Goal: Task Accomplishment & Management: Use online tool/utility

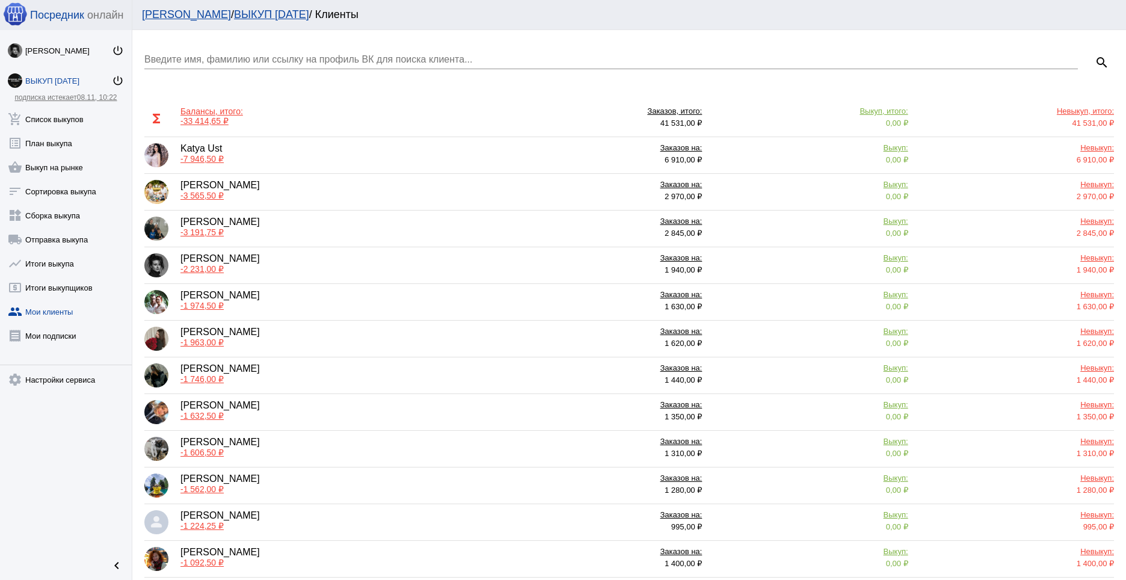
click at [211, 78] on div "Введите имя, фамилию или ссылку на профиль ВК для поиска клиента..." at bounding box center [611, 61] width 934 height 39
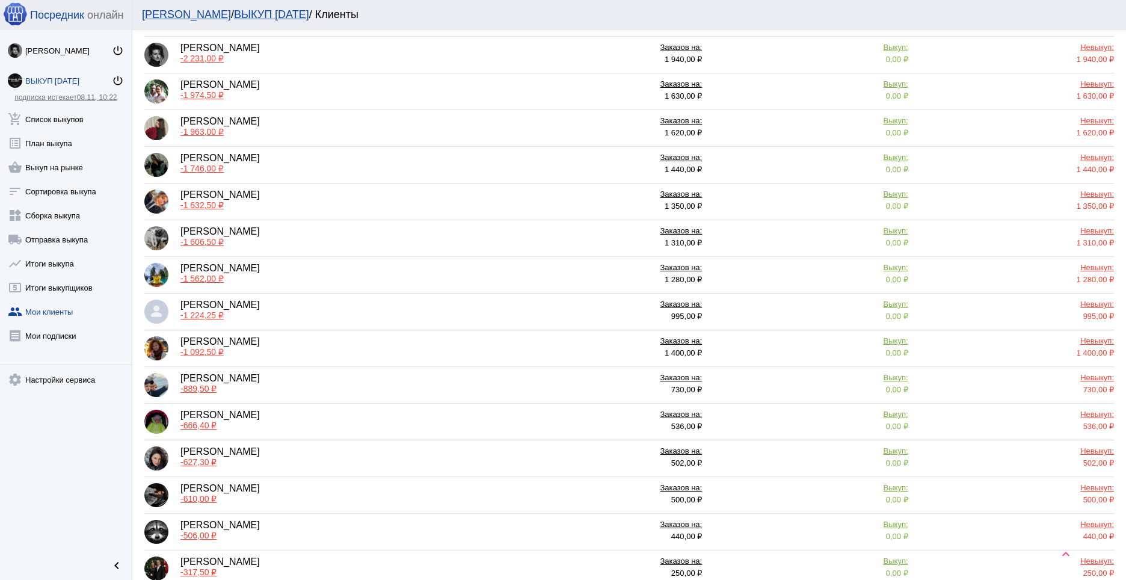
scroll to position [82, 0]
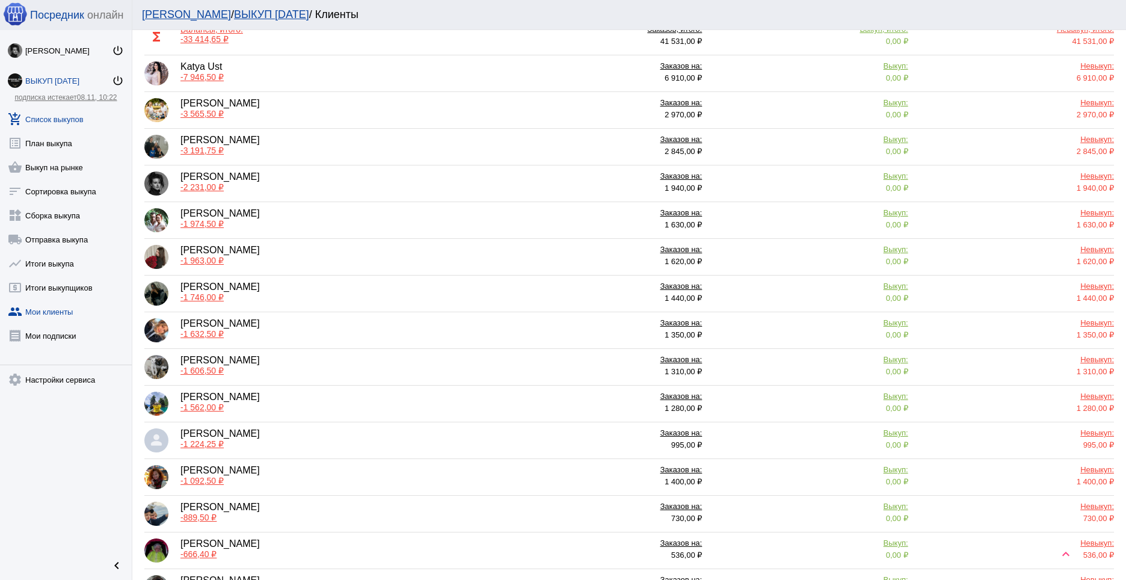
click at [54, 125] on link "add_shopping_cart Список выкупов" at bounding box center [66, 117] width 132 height 24
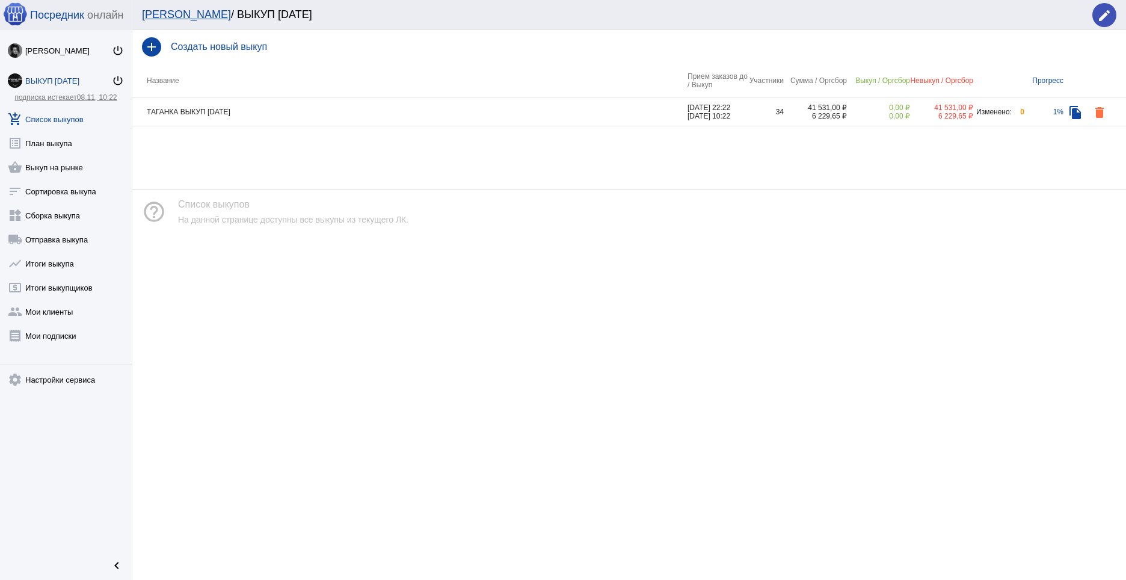
click at [221, 116] on td "ТАГАНКА ВЫКУП [DATE]" at bounding box center [409, 111] width 555 height 29
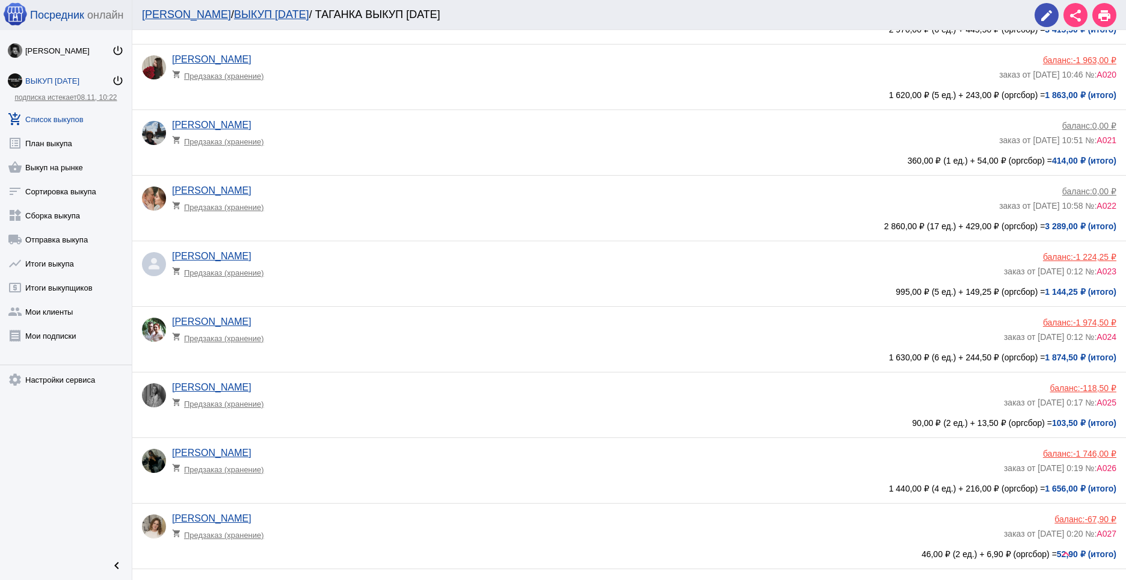
scroll to position [1286, 0]
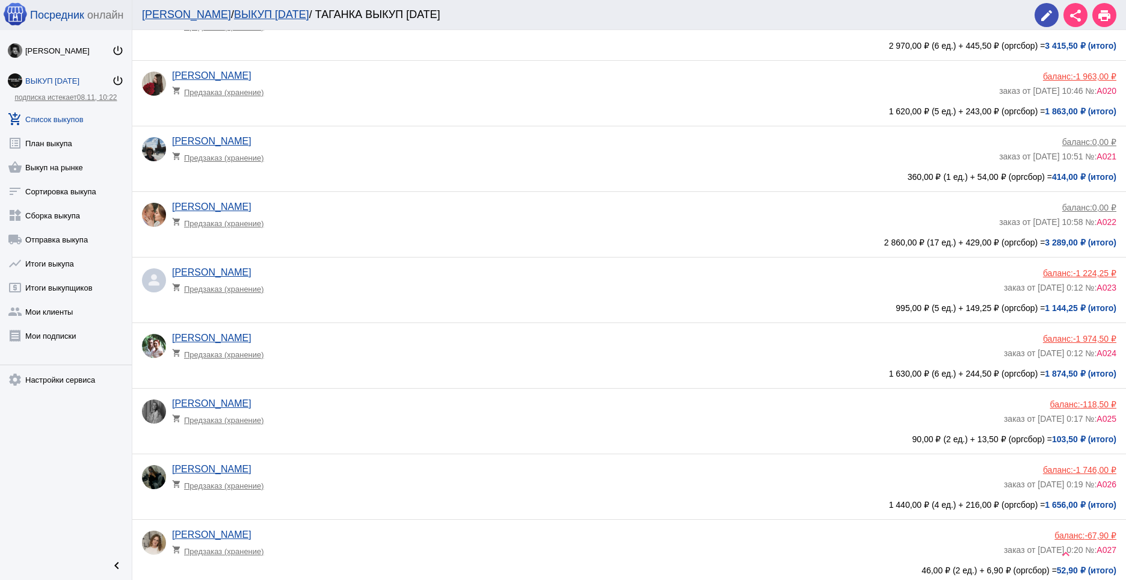
click at [1053, 273] on div "баланс: -1 224,25 ₽" at bounding box center [1060, 273] width 112 height 10
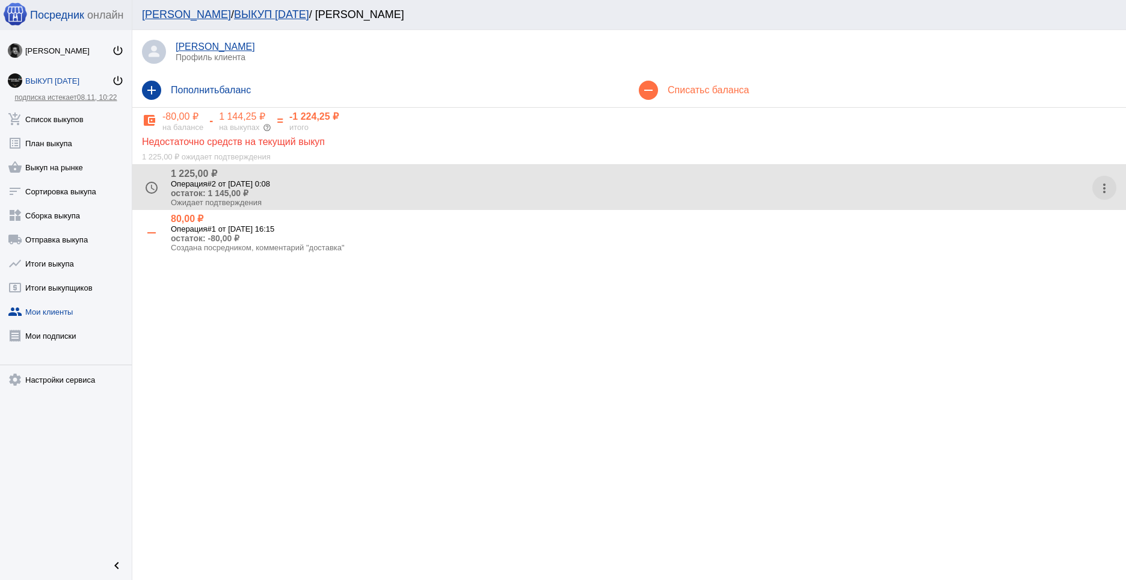
click at [1103, 194] on mat-icon "more_vert" at bounding box center [1104, 188] width 19 height 19
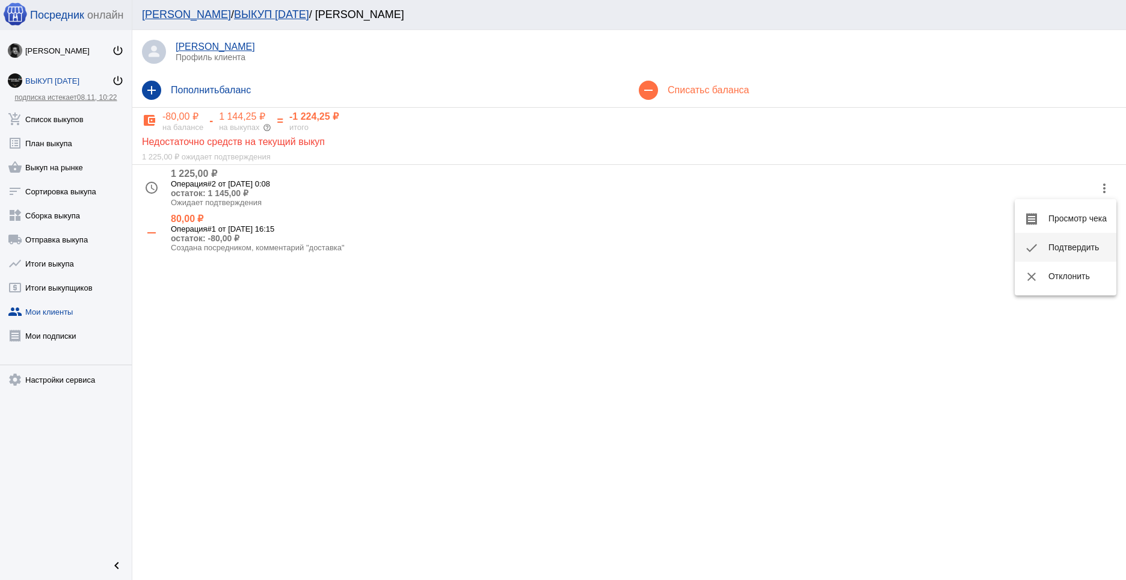
click at [1065, 242] on button "check Подтвердить" at bounding box center [1066, 247] width 102 height 29
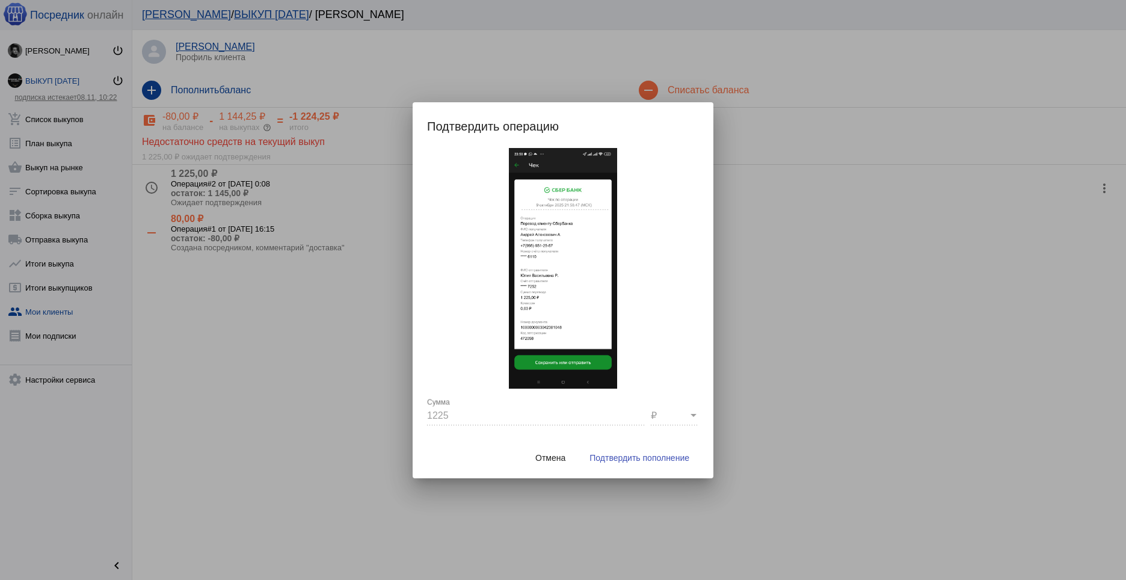
click at [642, 454] on span "Подтвердить пополнение" at bounding box center [640, 458] width 100 height 10
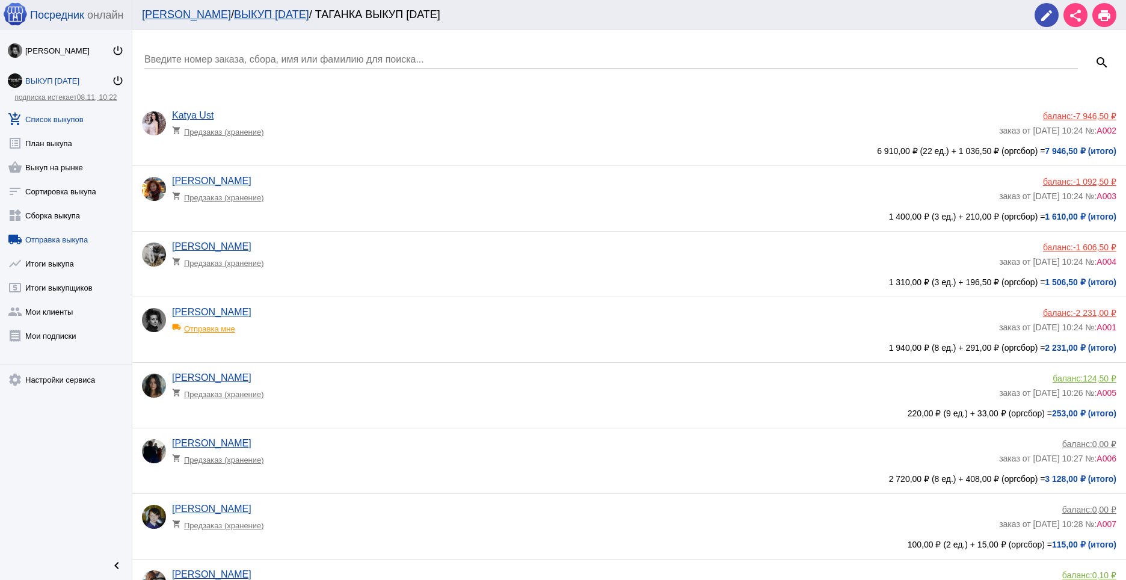
click at [55, 245] on link "local_shipping Отправка выкупа" at bounding box center [66, 237] width 132 height 24
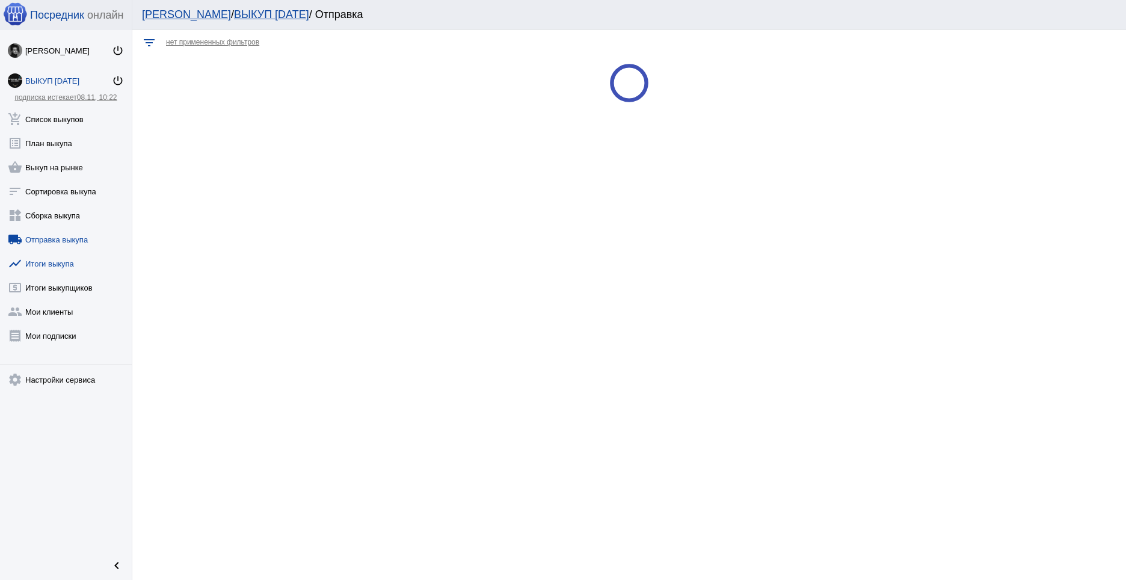
click at [59, 261] on link "show_chart Итоги выкупа" at bounding box center [66, 261] width 132 height 24
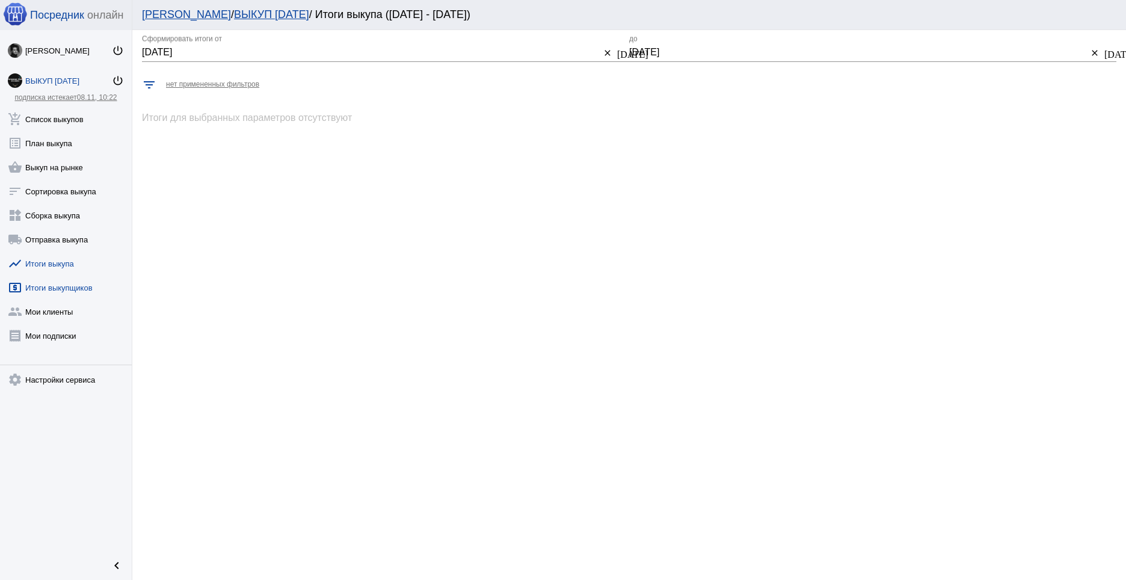
click at [70, 284] on link "local_atm Итоги выкупщиков" at bounding box center [66, 285] width 132 height 24
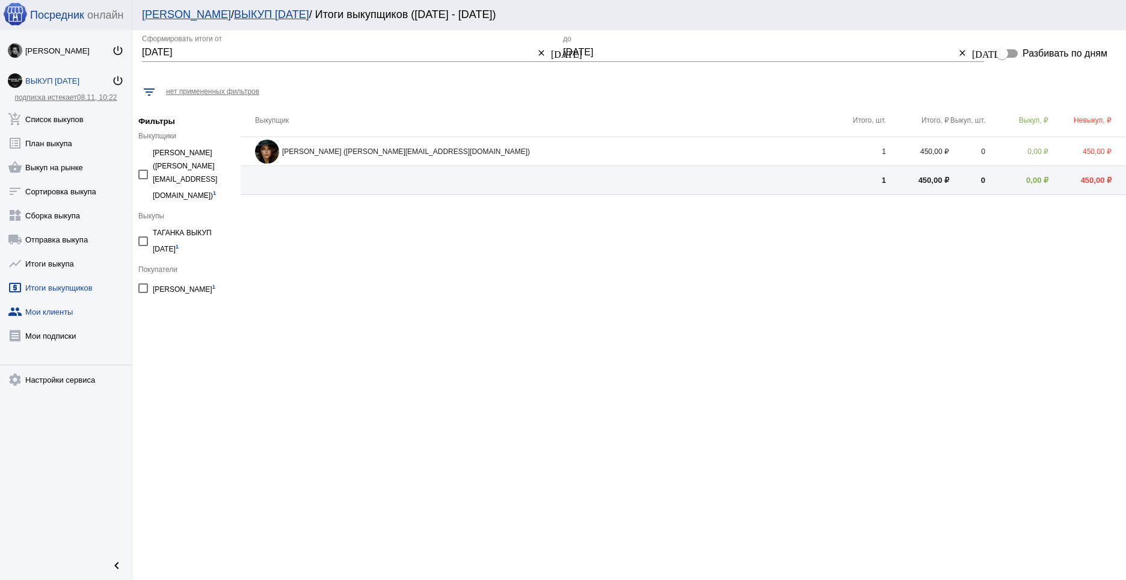
click at [57, 313] on link "group Мои клиенты" at bounding box center [66, 309] width 132 height 24
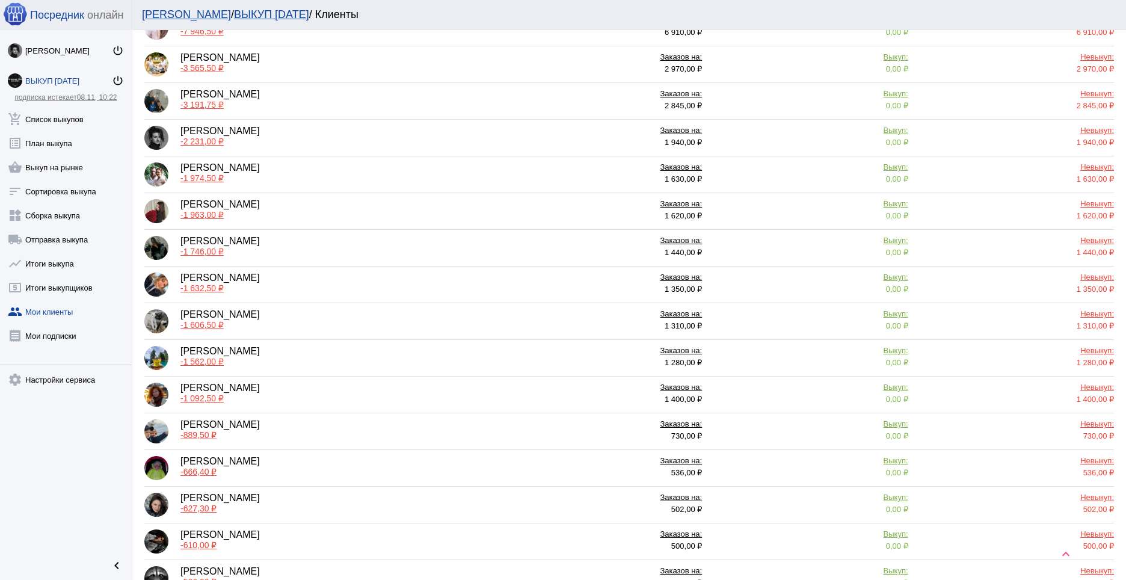
scroll to position [383, 0]
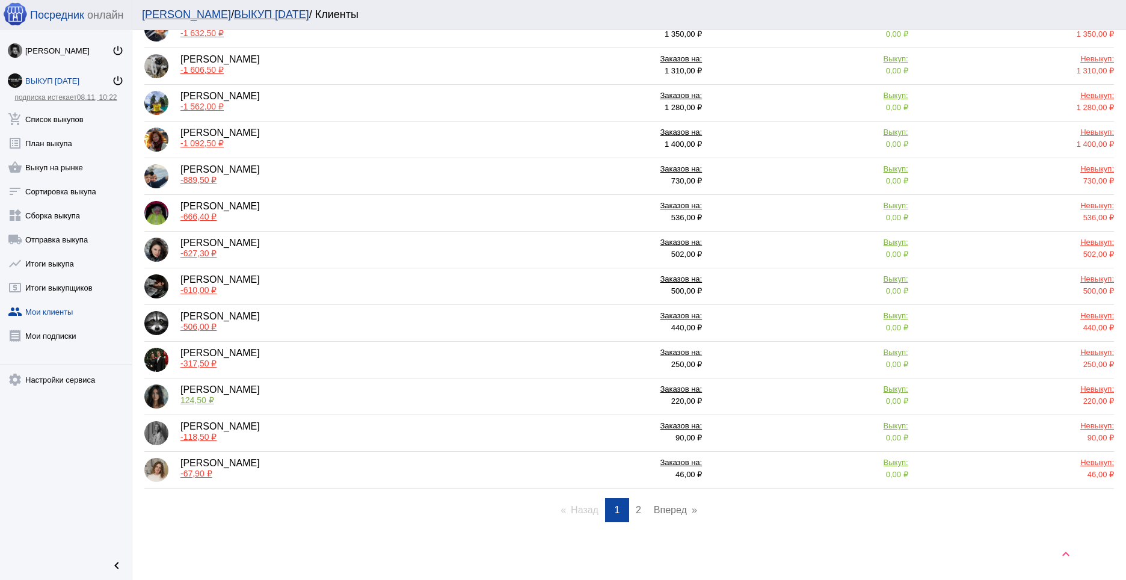
click at [640, 511] on link "page 2" at bounding box center [638, 510] width 17 height 24
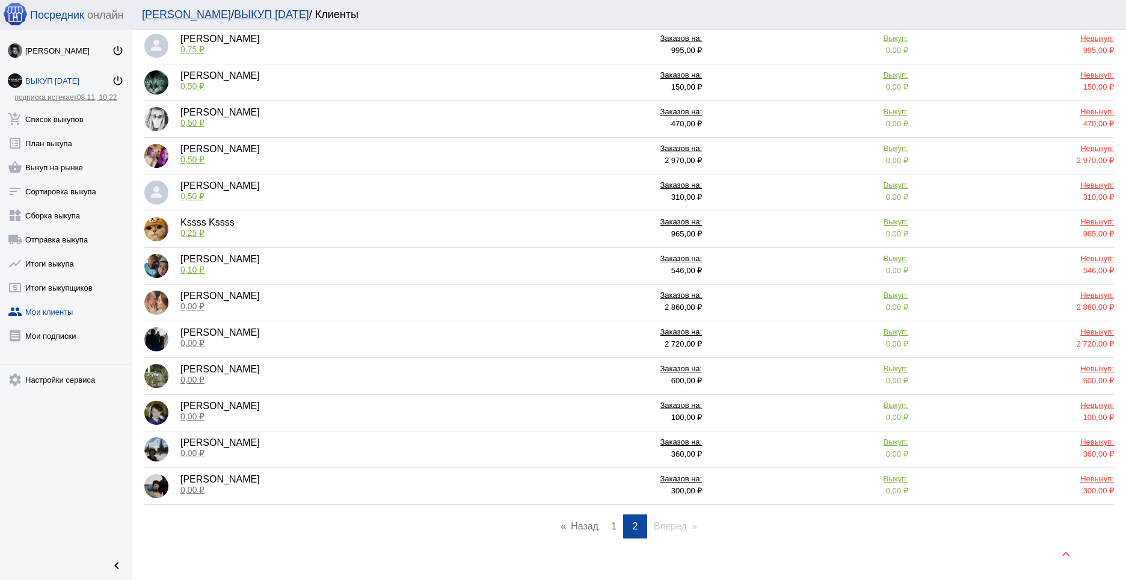
scroll to position [162, 0]
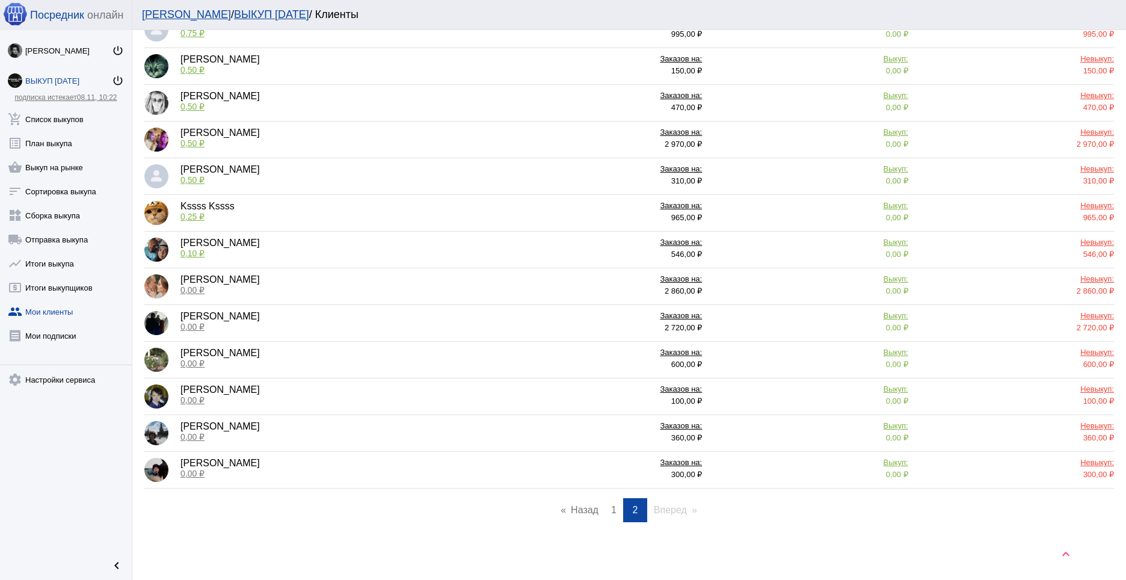
click at [613, 508] on link "page 1" at bounding box center [613, 510] width 17 height 24
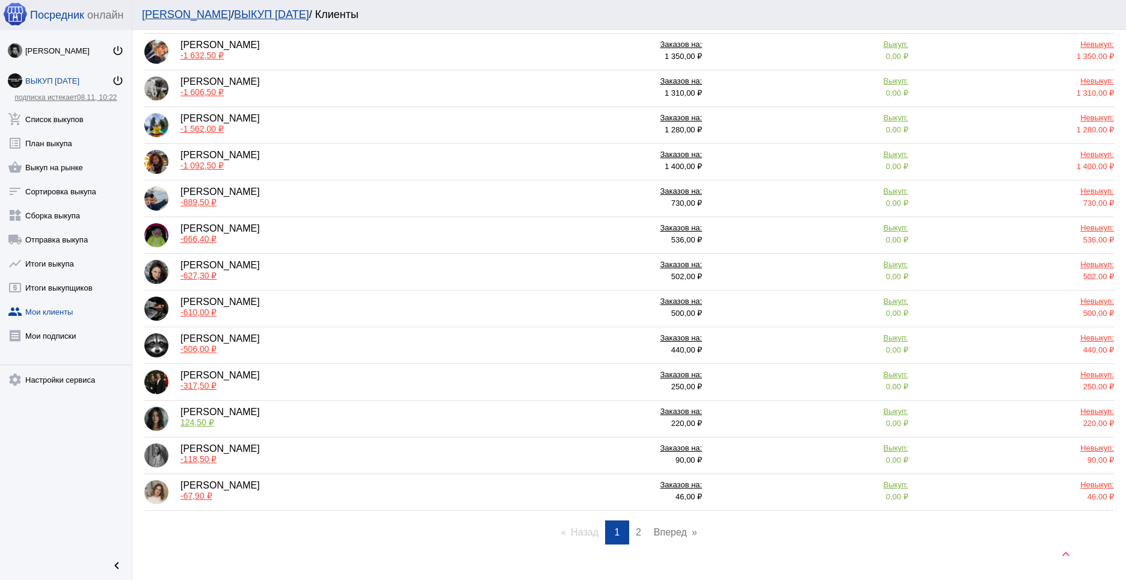
scroll to position [383, 0]
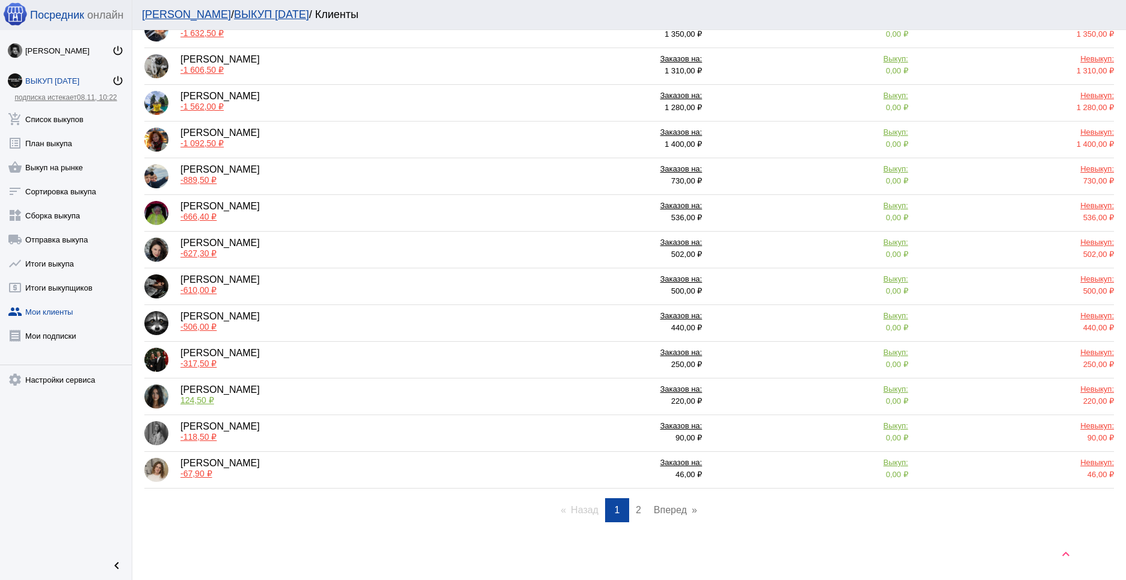
click at [632, 504] on link "page 2" at bounding box center [638, 510] width 17 height 24
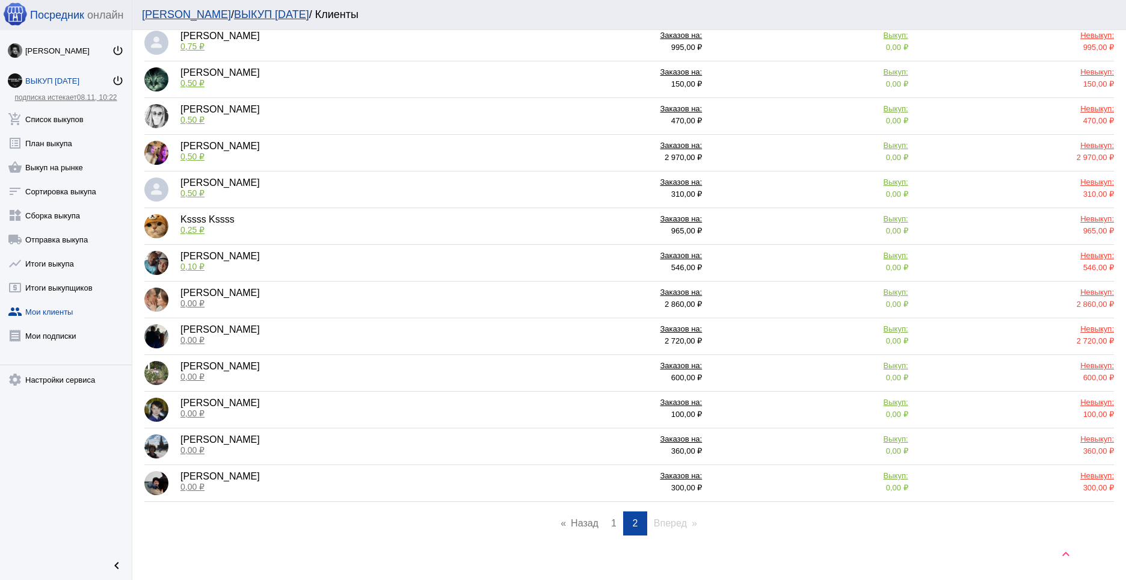
scroll to position [162, 0]
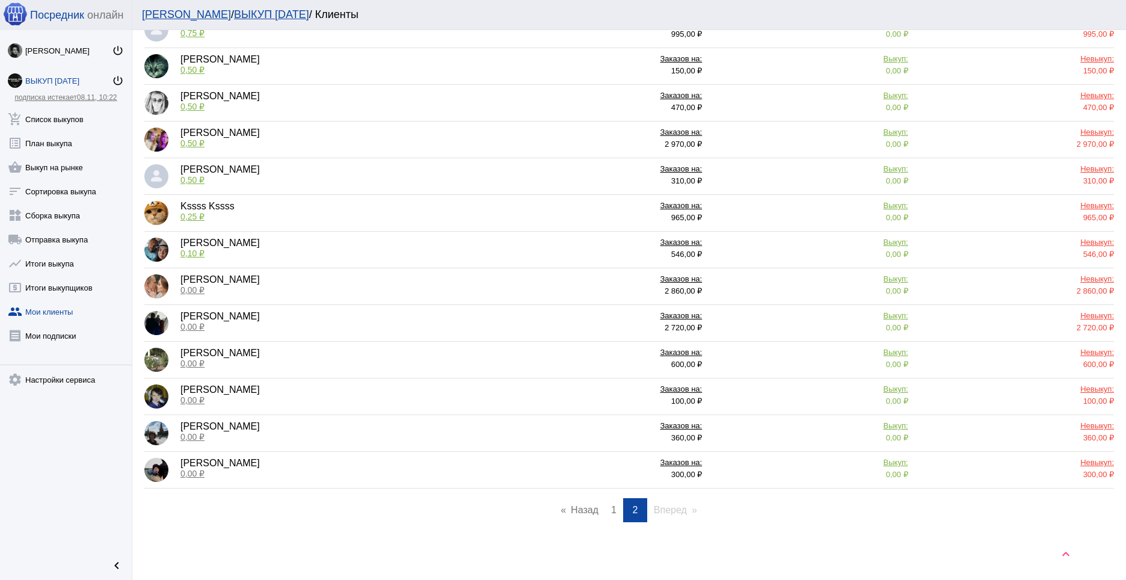
click at [611, 513] on span "1" at bounding box center [613, 510] width 5 height 10
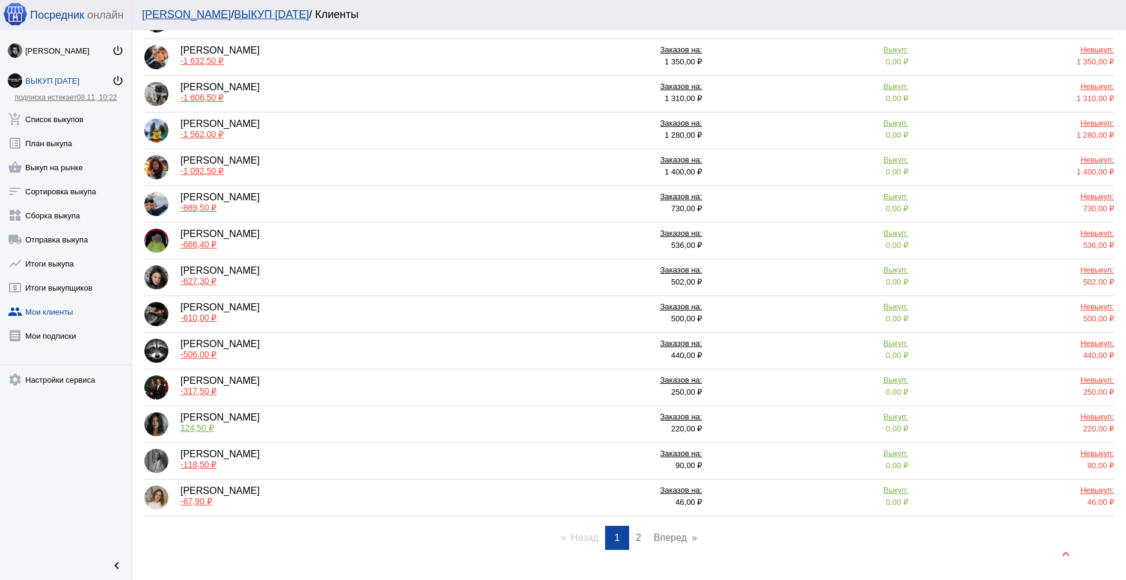
scroll to position [383, 0]
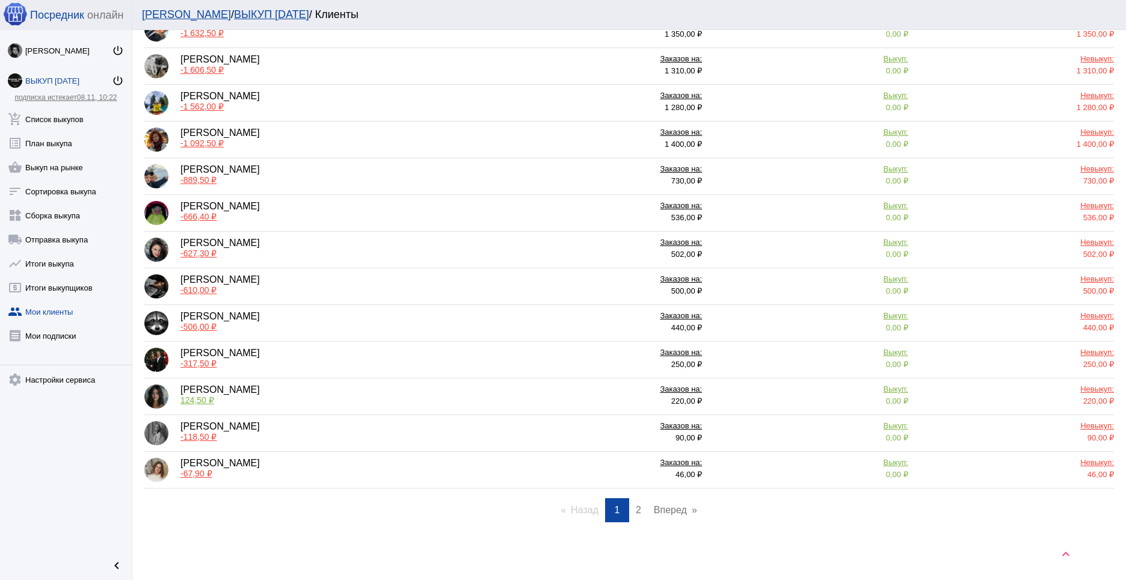
click at [664, 511] on link "Вперед page" at bounding box center [675, 510] width 55 height 24
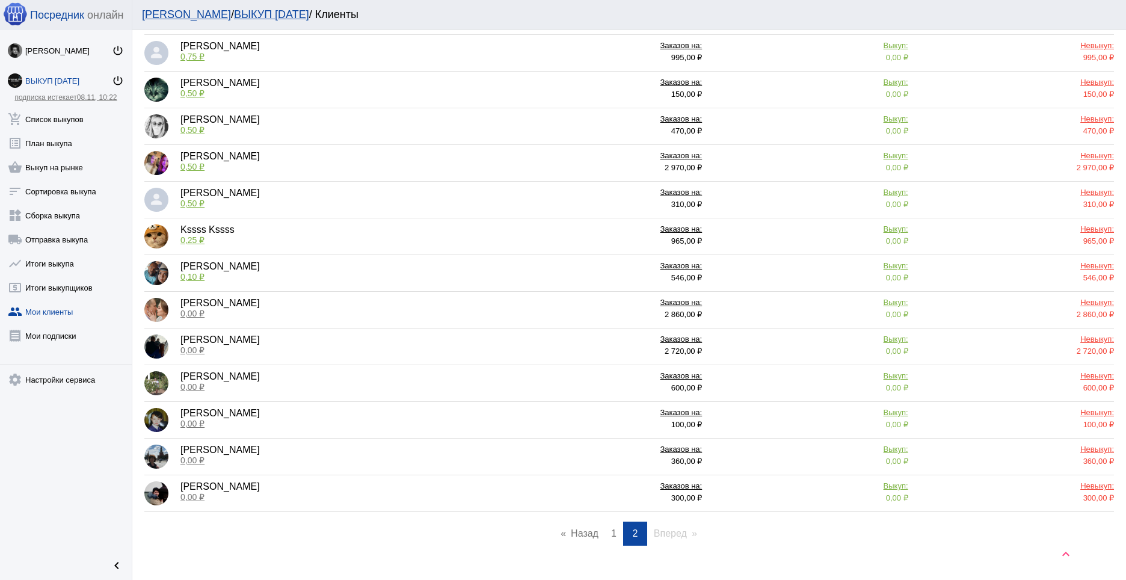
scroll to position [162, 0]
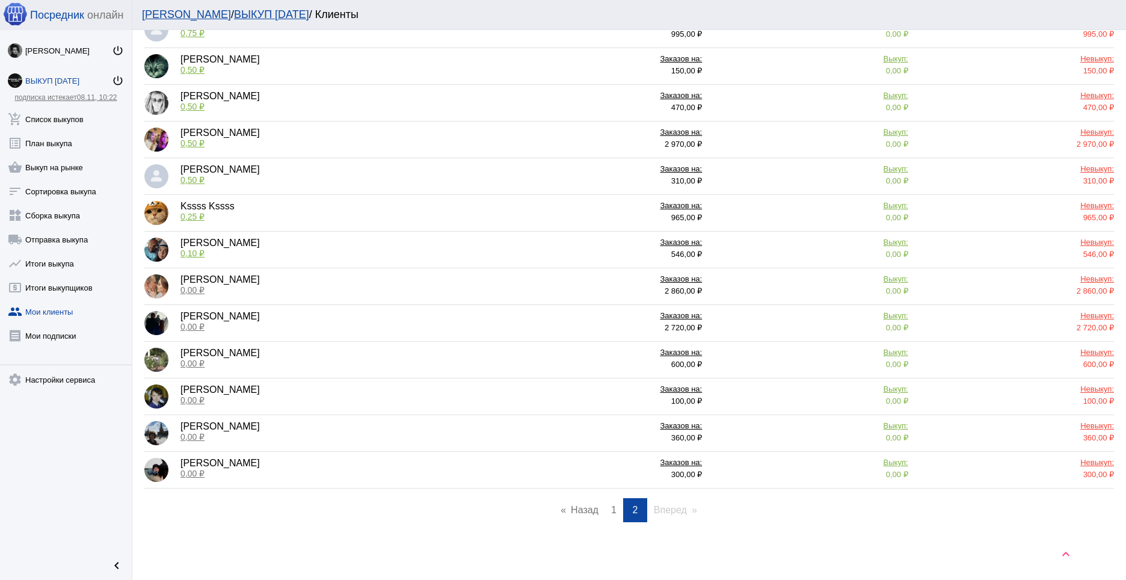
click at [671, 433] on div "Заказов на:" at bounding box center [605, 427] width 194 height 12
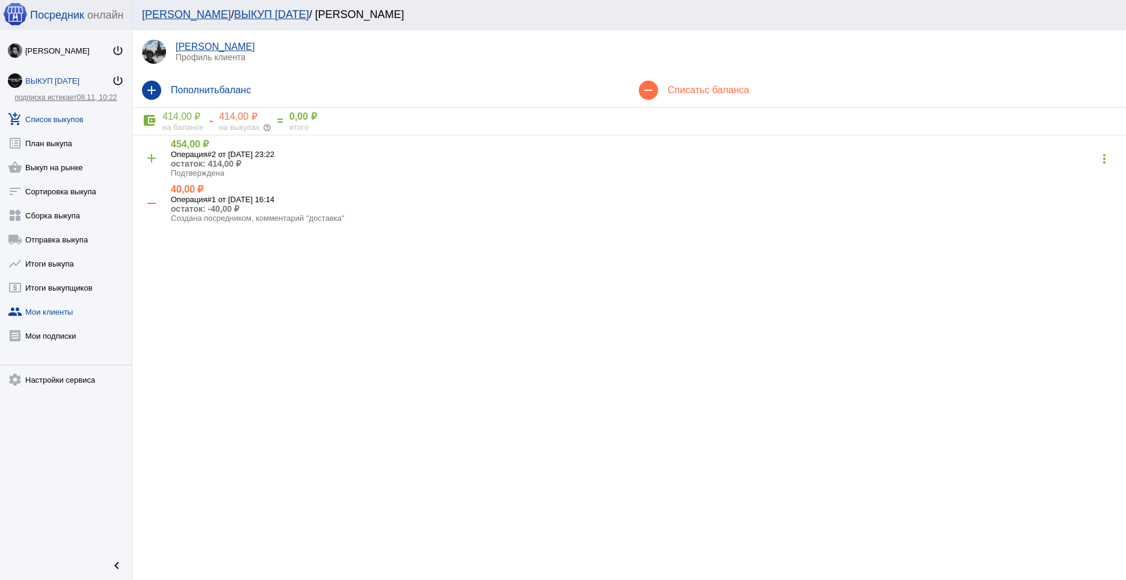
click at [48, 118] on link "add_shopping_cart Список выкупов" at bounding box center [66, 117] width 132 height 24
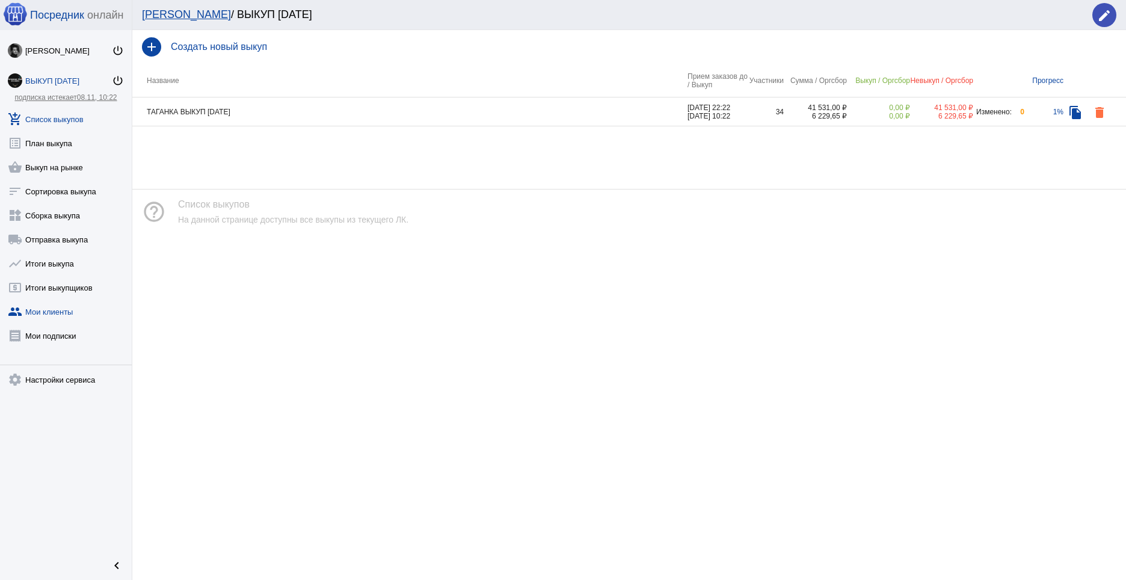
click at [50, 300] on link "group Мои клиенты" at bounding box center [66, 309] width 132 height 24
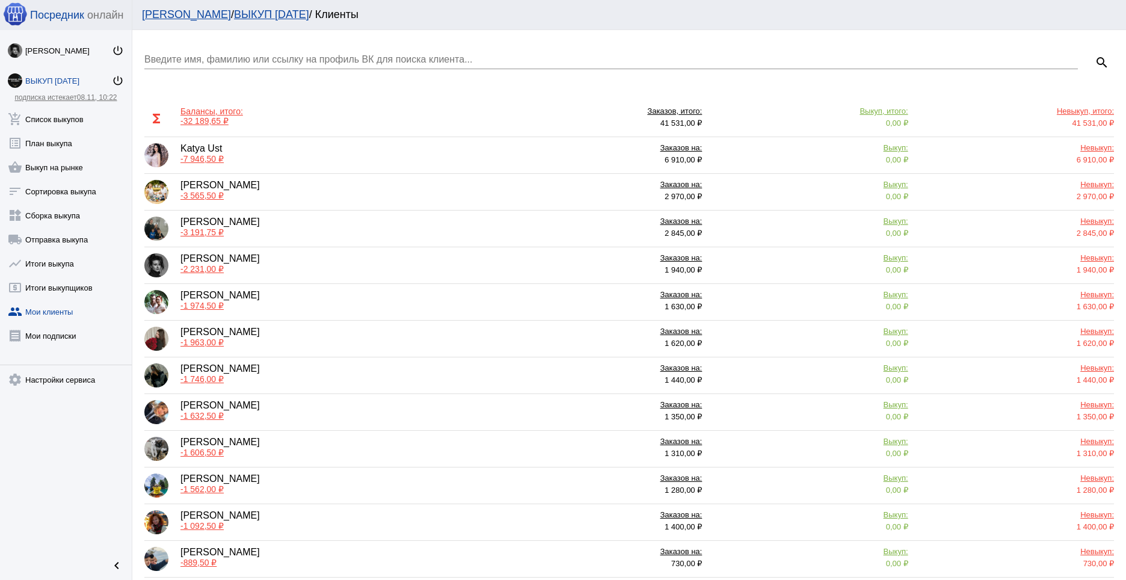
click at [265, 59] on input "Введите имя, фамилию или ссылку на профиль ВК для поиска клиента..." at bounding box center [611, 59] width 934 height 11
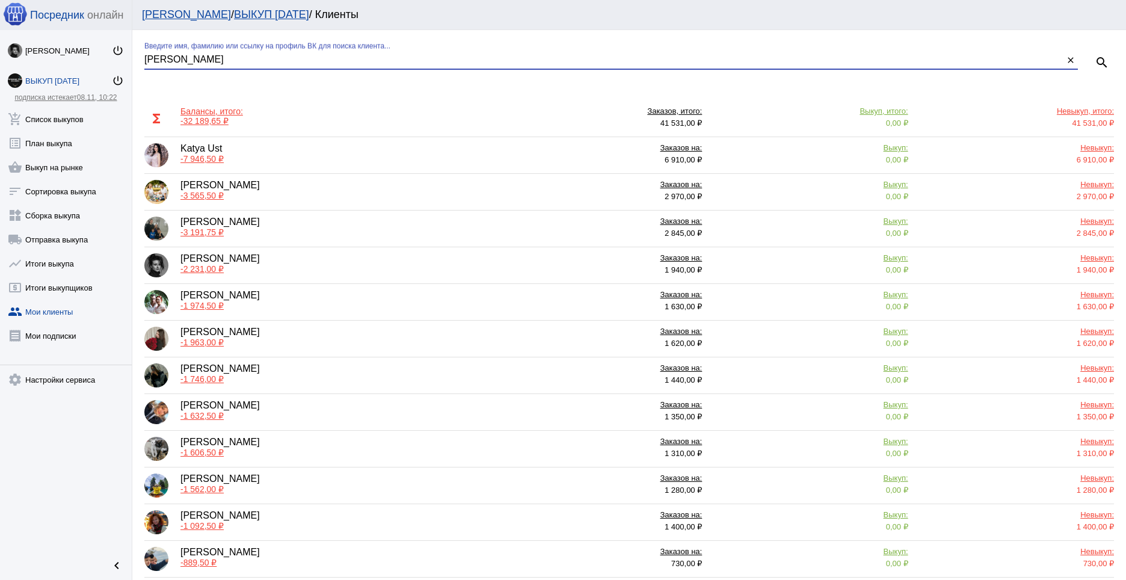
type input "[PERSON_NAME]"
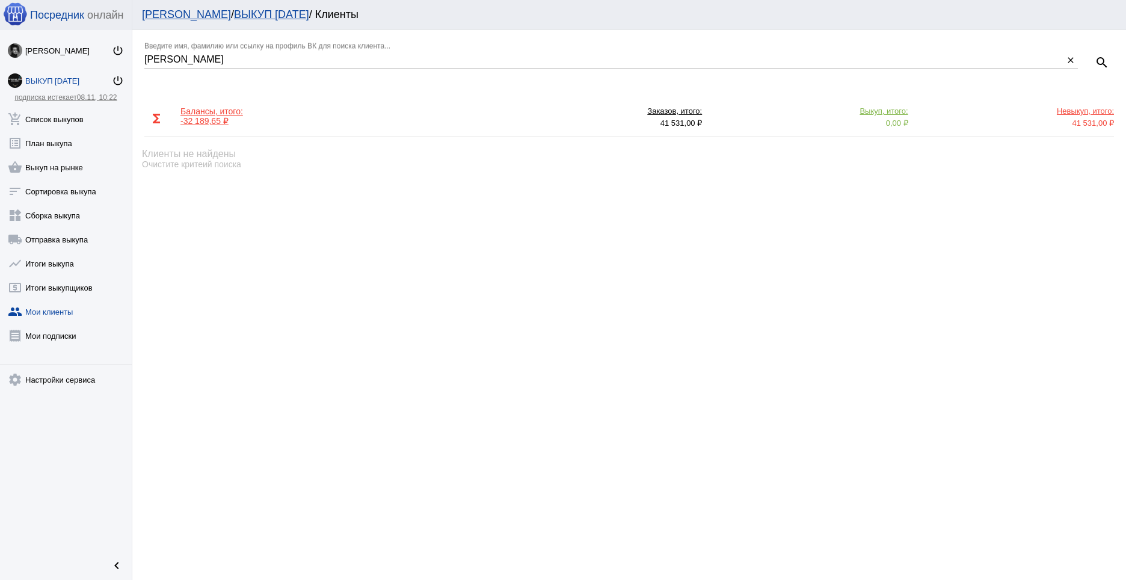
click at [211, 57] on input "[PERSON_NAME]" at bounding box center [603, 59] width 919 height 11
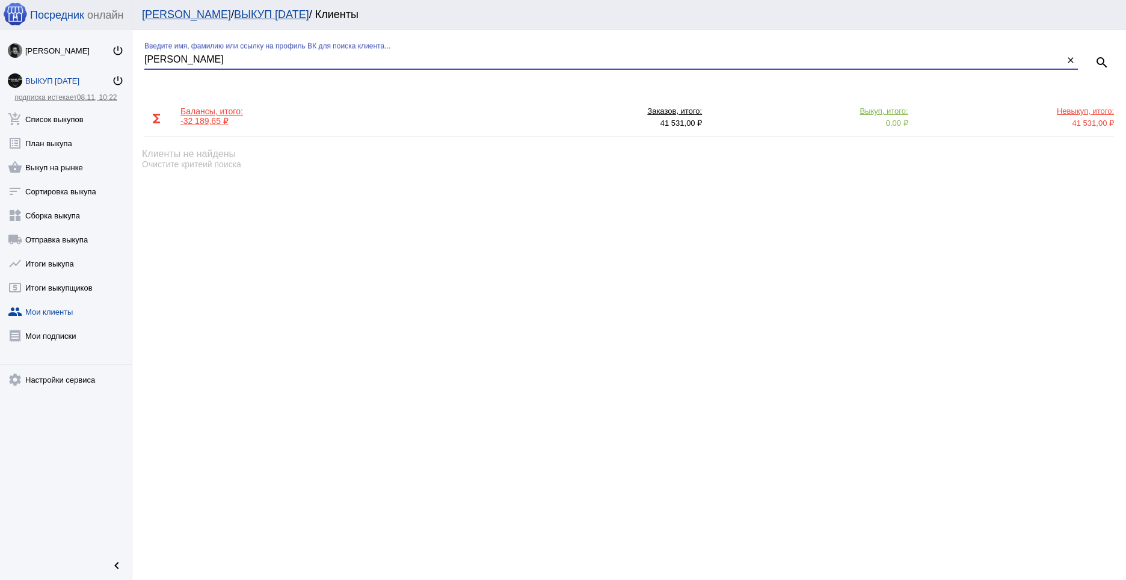
click at [211, 57] on input "[PERSON_NAME]" at bounding box center [603, 59] width 919 height 11
click at [69, 119] on link "add_shopping_cart Список выкупов" at bounding box center [66, 117] width 132 height 24
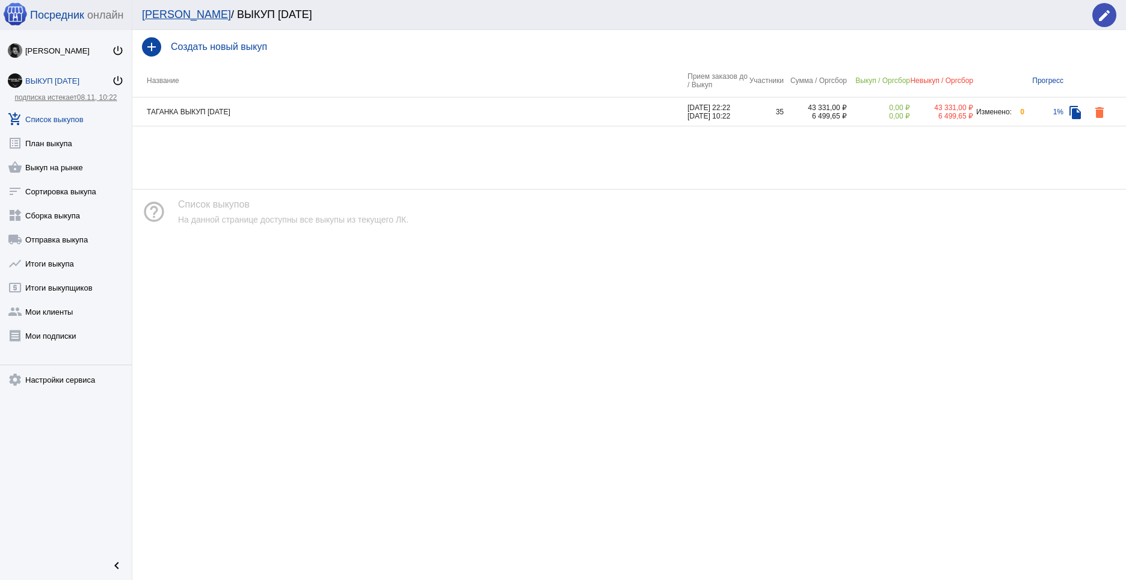
click at [274, 113] on td "ТАГАНКА ВЫКУП [DATE]" at bounding box center [409, 111] width 555 height 29
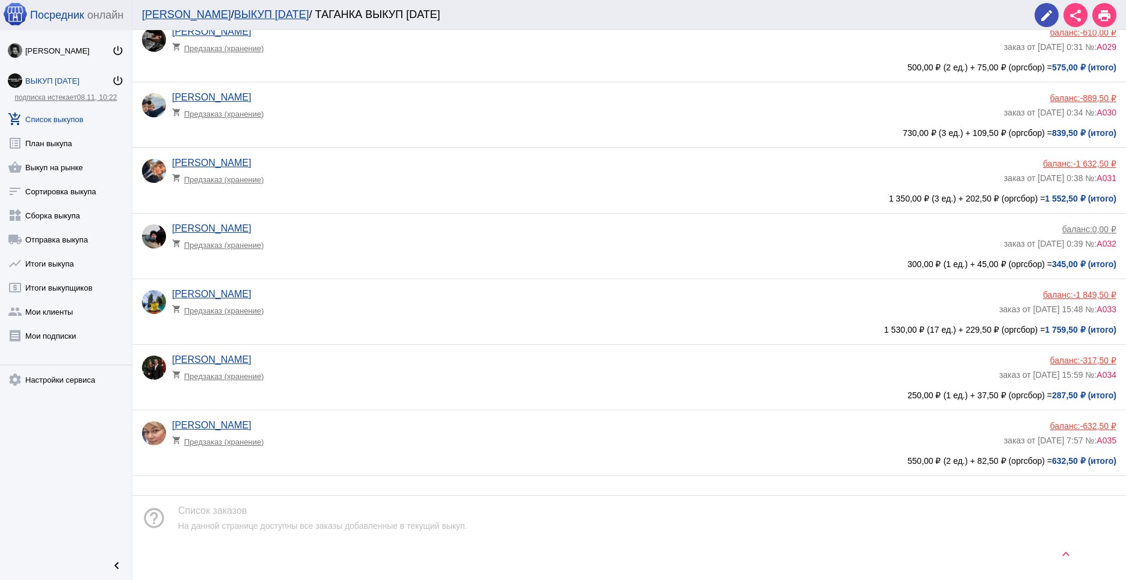
scroll to position [1928, 0]
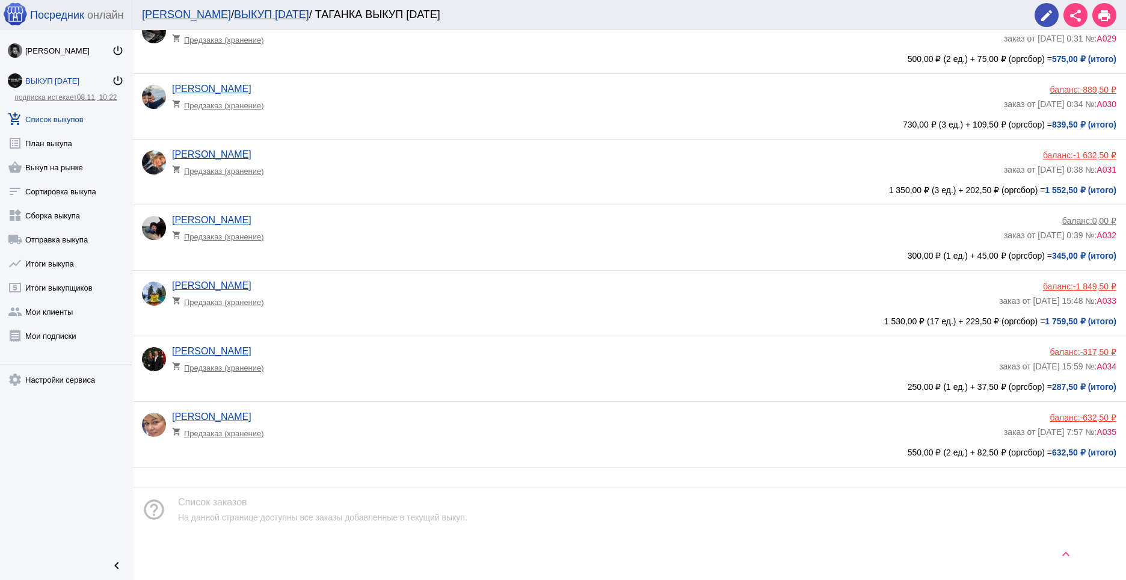
click at [1047, 414] on div "баланс: -632,50 ₽" at bounding box center [1060, 418] width 112 height 10
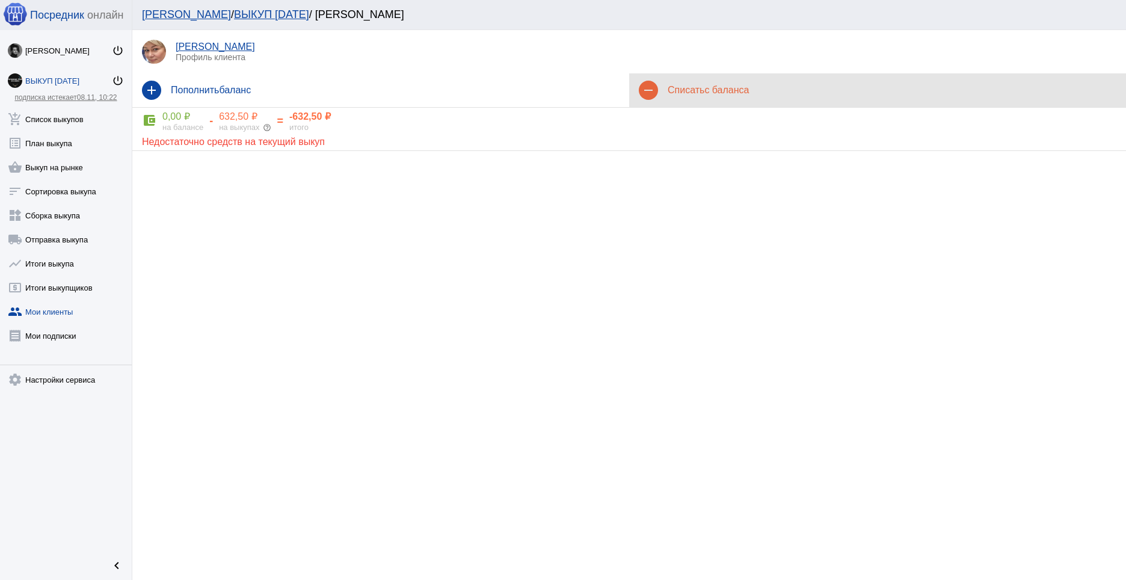
click at [727, 89] on span "с баланса" at bounding box center [726, 90] width 45 height 10
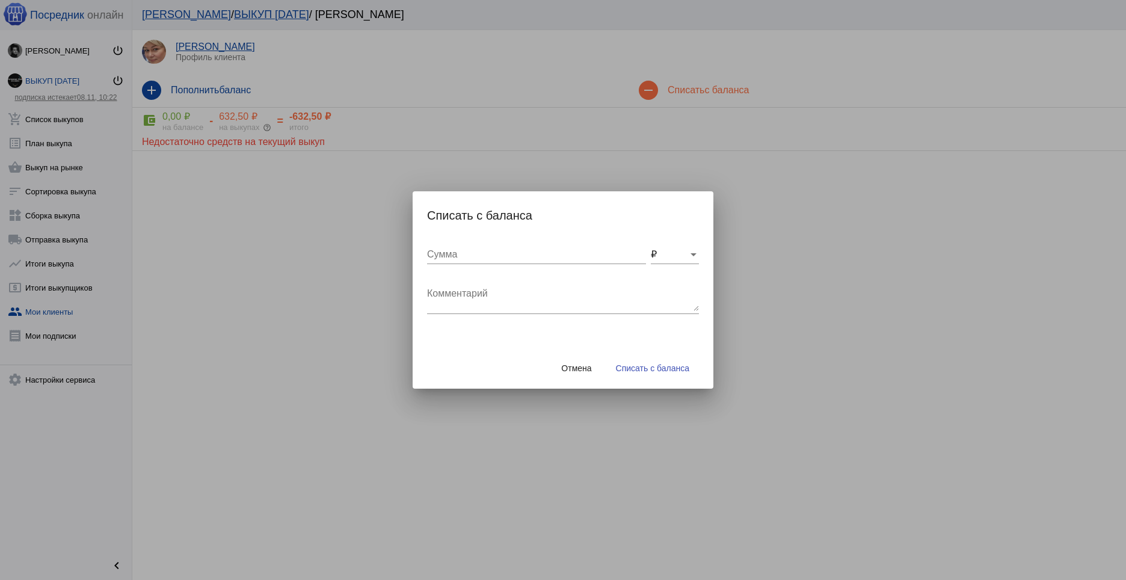
click at [480, 259] on input "Сумма" at bounding box center [536, 254] width 219 height 11
type input "50"
click at [468, 298] on textarea "Комментарий" at bounding box center [563, 299] width 272 height 24
type textarea "доставка"
click at [655, 366] on span "Списать с баланса" at bounding box center [652, 368] width 73 height 10
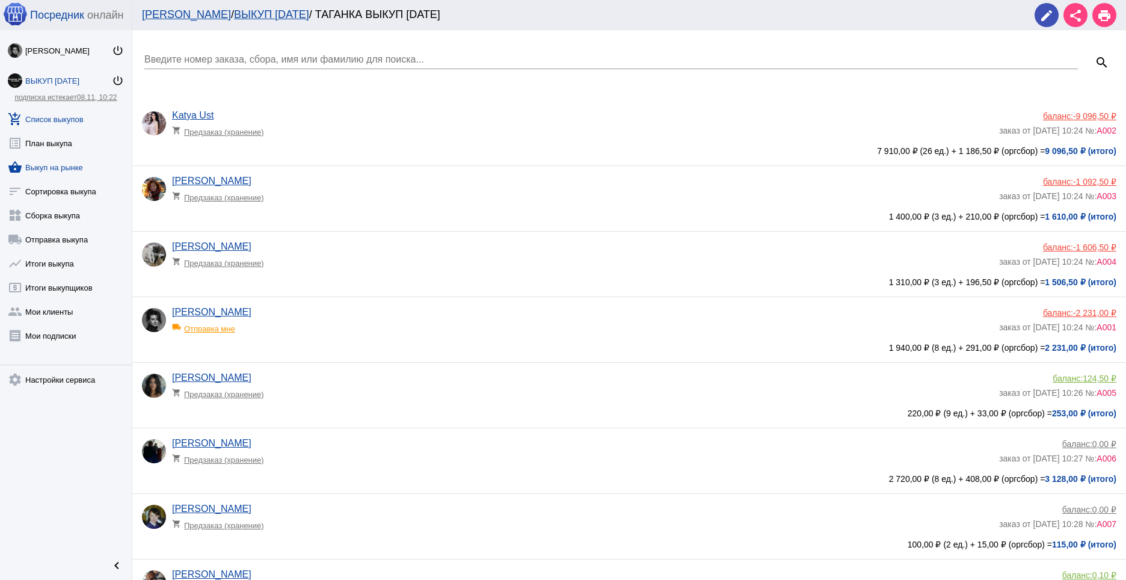
click at [70, 169] on link "shopping_basket Выкуп на рынке" at bounding box center [66, 165] width 132 height 24
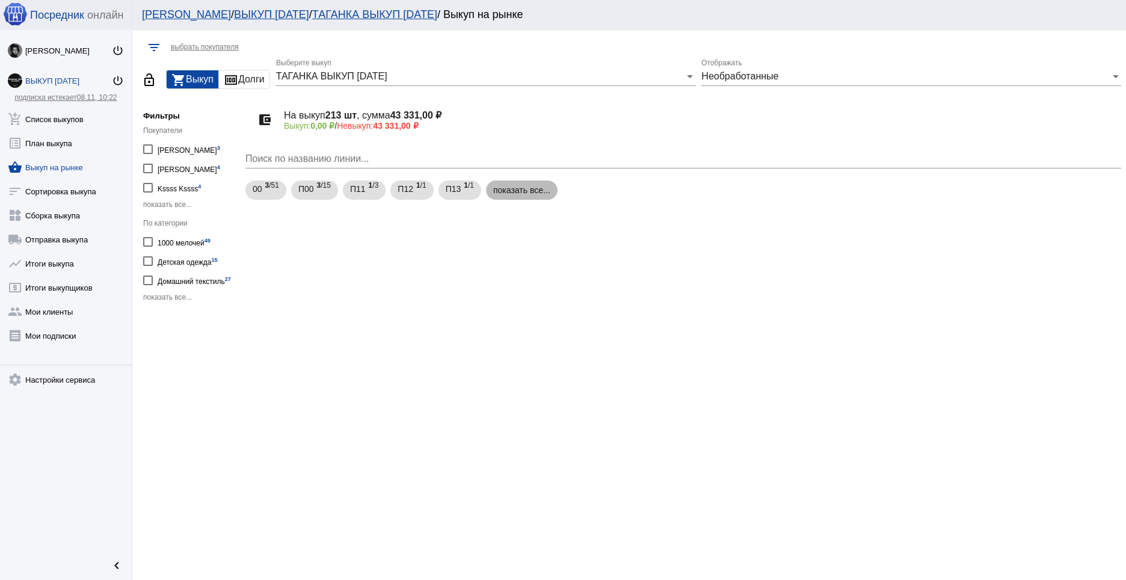
click at [525, 191] on mat-chip "показать все..." at bounding box center [522, 189] width 72 height 19
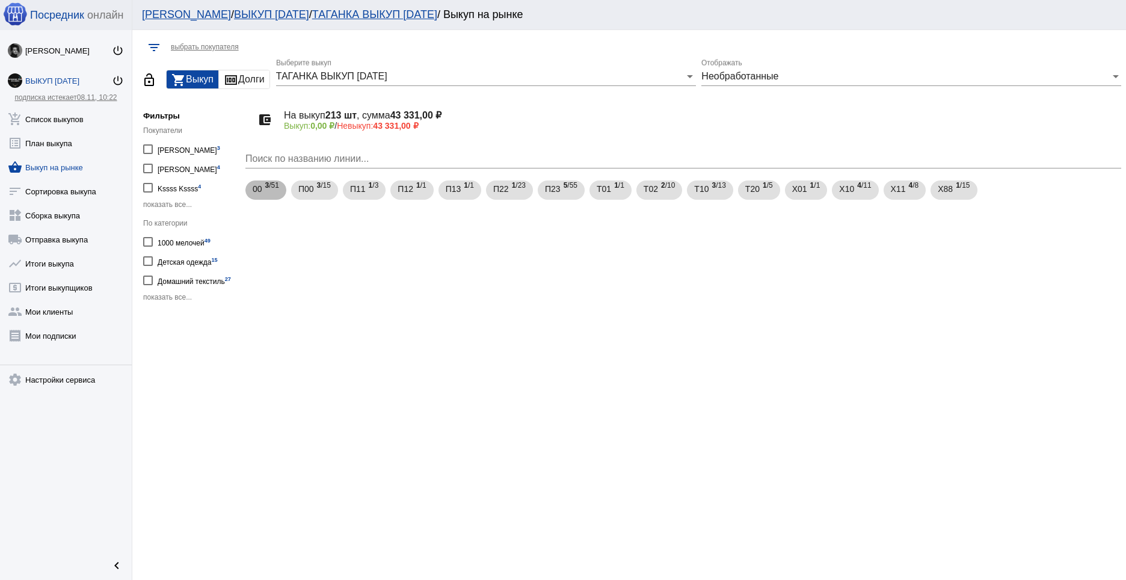
click at [265, 194] on span "3 /51" at bounding box center [272, 190] width 14 height 25
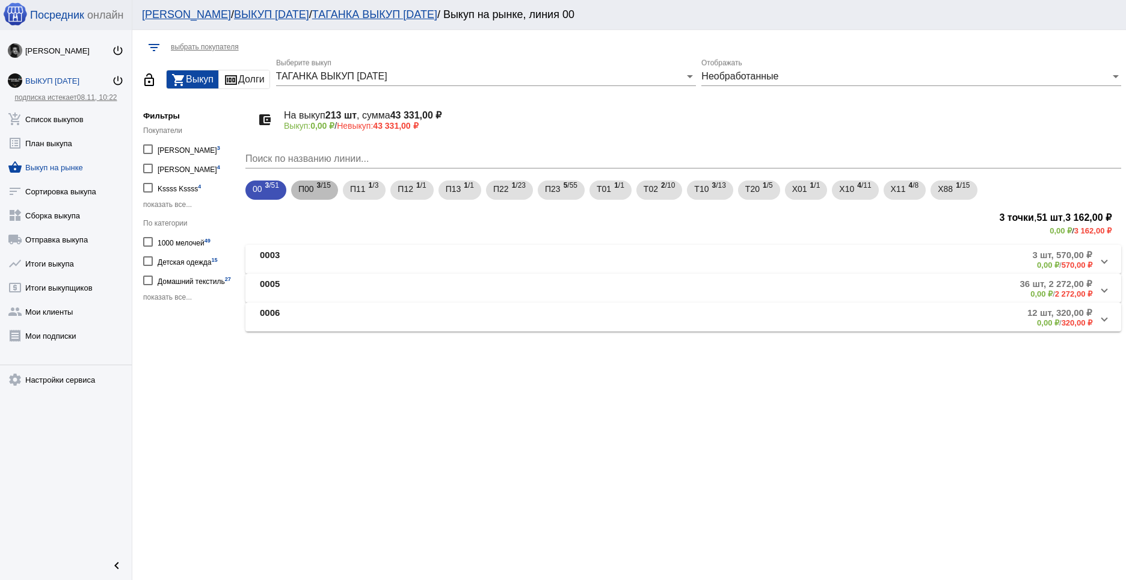
click at [317, 194] on span "3 /15" at bounding box center [324, 190] width 14 height 25
click at [357, 194] on span "П11" at bounding box center [358, 189] width 16 height 22
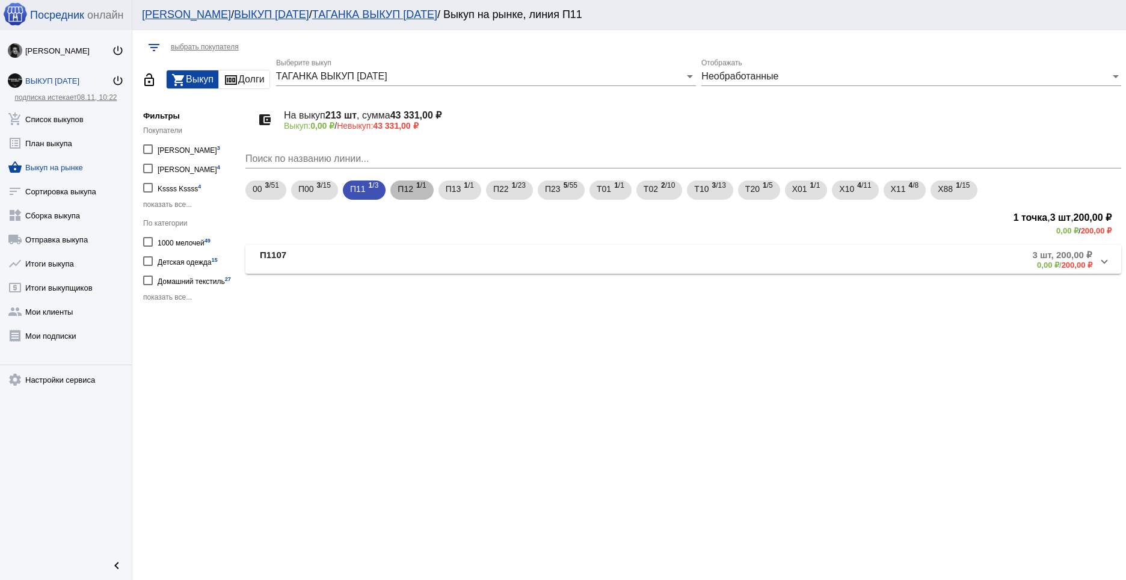
click at [419, 189] on span "1 /1" at bounding box center [421, 190] width 10 height 25
click at [476, 186] on mat-chip "П13 1 /1" at bounding box center [460, 189] width 43 height 19
click at [282, 191] on mat-chip "00 3 /51" at bounding box center [265, 189] width 41 height 19
